Goal: Transaction & Acquisition: Obtain resource

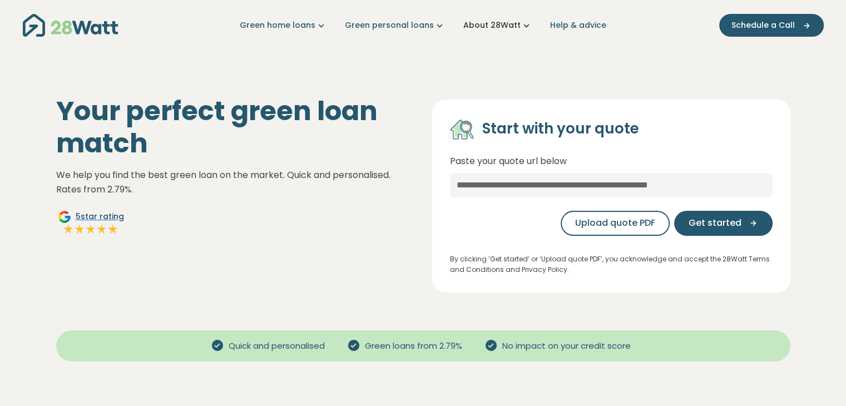
drag, startPoint x: 508, startPoint y: 19, endPoint x: 513, endPoint y: 24, distance: 6.7
click at [513, 24] on link "About 28Watt" at bounding box center [497, 25] width 69 height 12
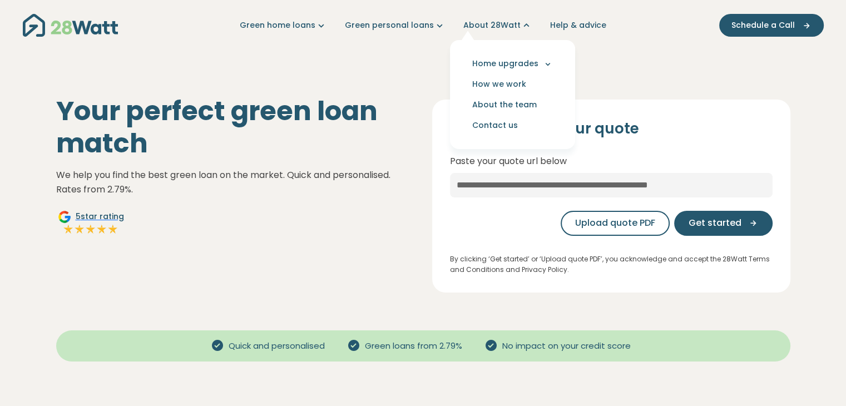
click at [311, 288] on div "Your perfect green loan match We help you find the best green loan on the marke…" at bounding box center [235, 193] width 376 height 197
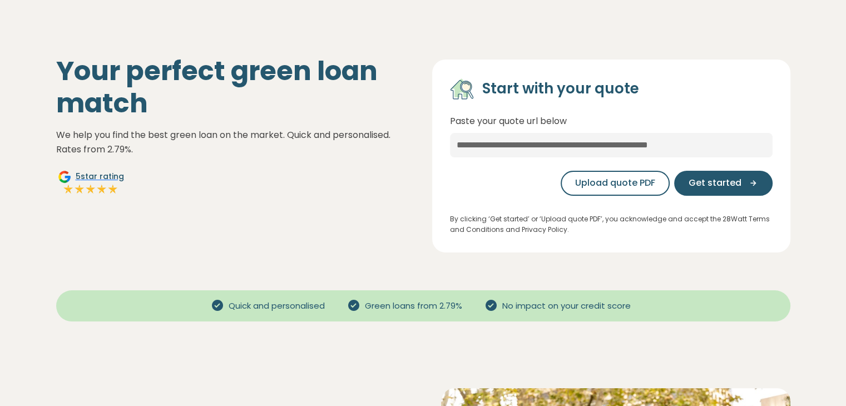
scroll to position [56, 0]
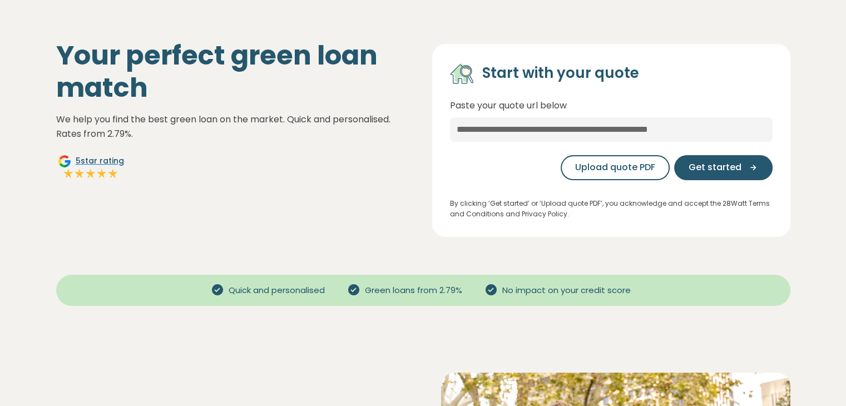
click at [276, 206] on div "Your perfect green loan match We help you find the best green loan on the marke…" at bounding box center [235, 137] width 376 height 197
click at [285, 178] on div "Your perfect green loan match We help you find the best green loan on the marke…" at bounding box center [235, 137] width 376 height 197
